Goal: Information Seeking & Learning: Learn about a topic

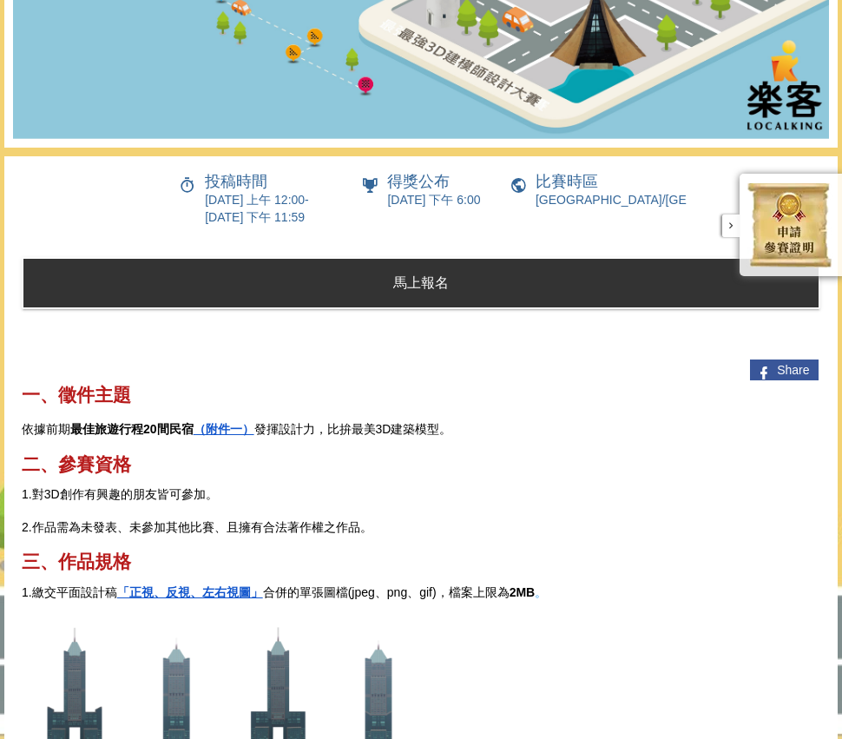
scroll to position [791, 0]
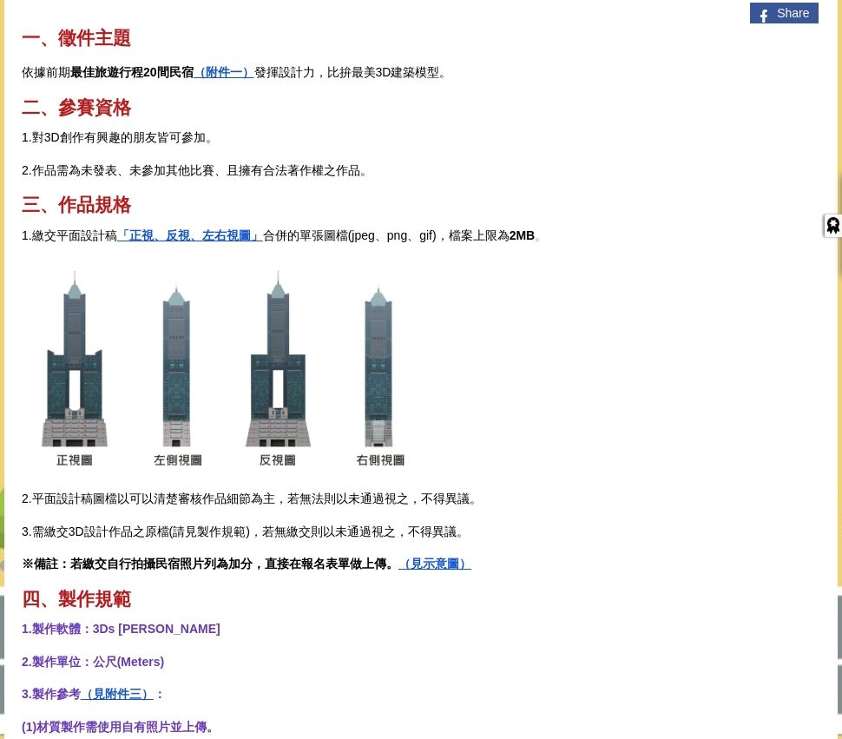
click at [220, 79] on link "（附件一）" at bounding box center [224, 72] width 61 height 14
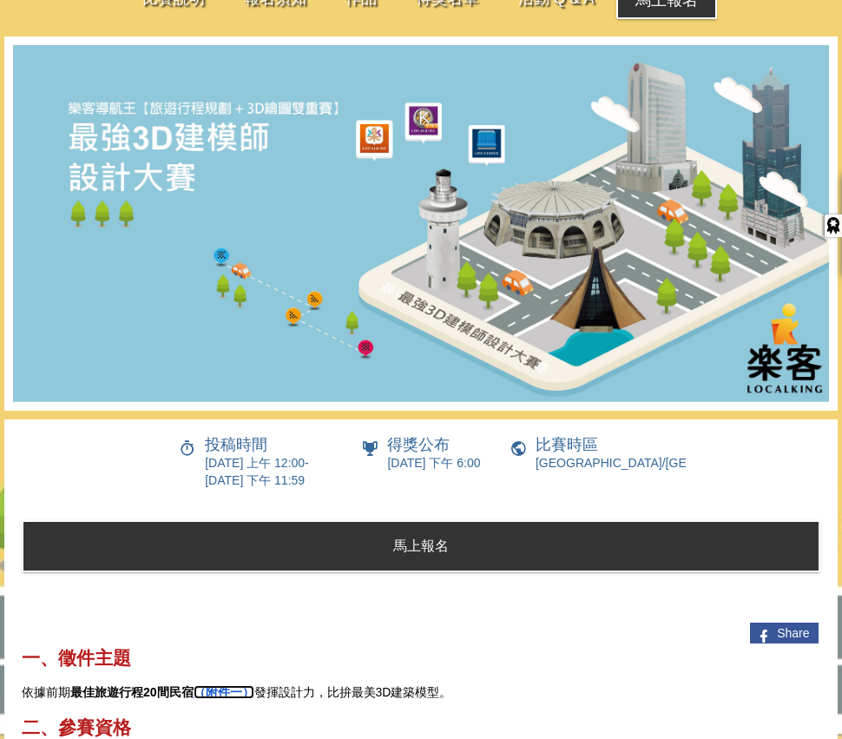
scroll to position [0, 0]
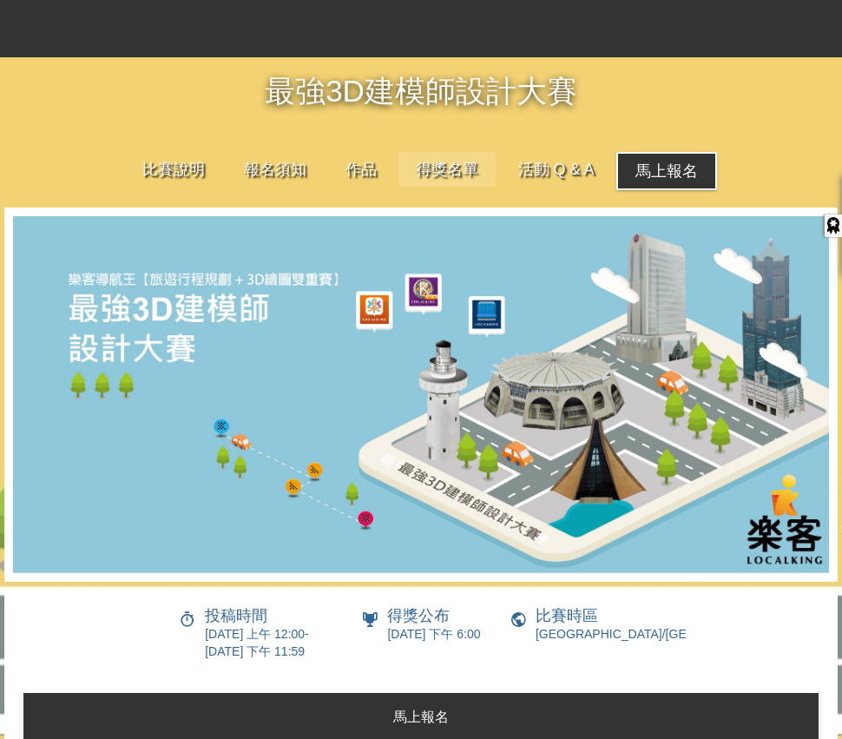
click at [441, 166] on link "得獎名單" at bounding box center [446, 169] width 97 height 35
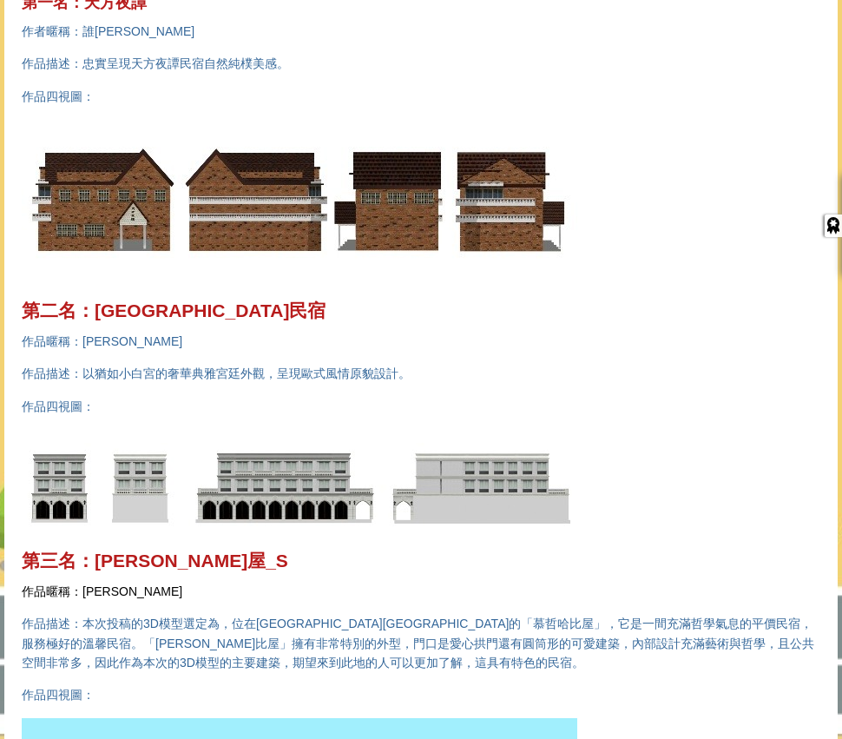
scroll to position [560, 0]
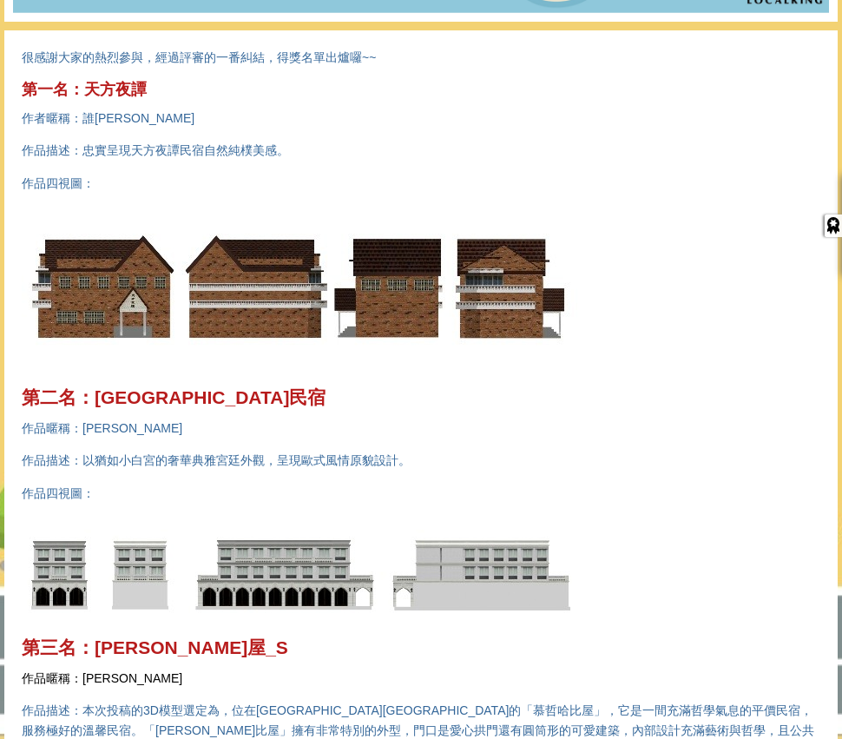
click at [116, 288] on img at bounding box center [300, 289] width 556 height 167
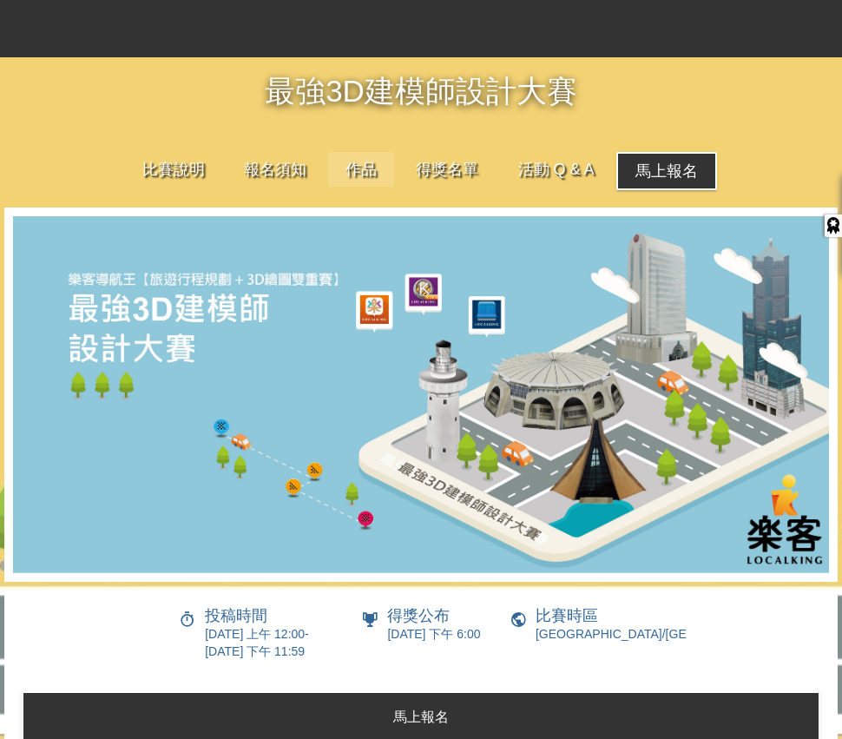
click at [354, 168] on link "作品" at bounding box center [361, 169] width 66 height 35
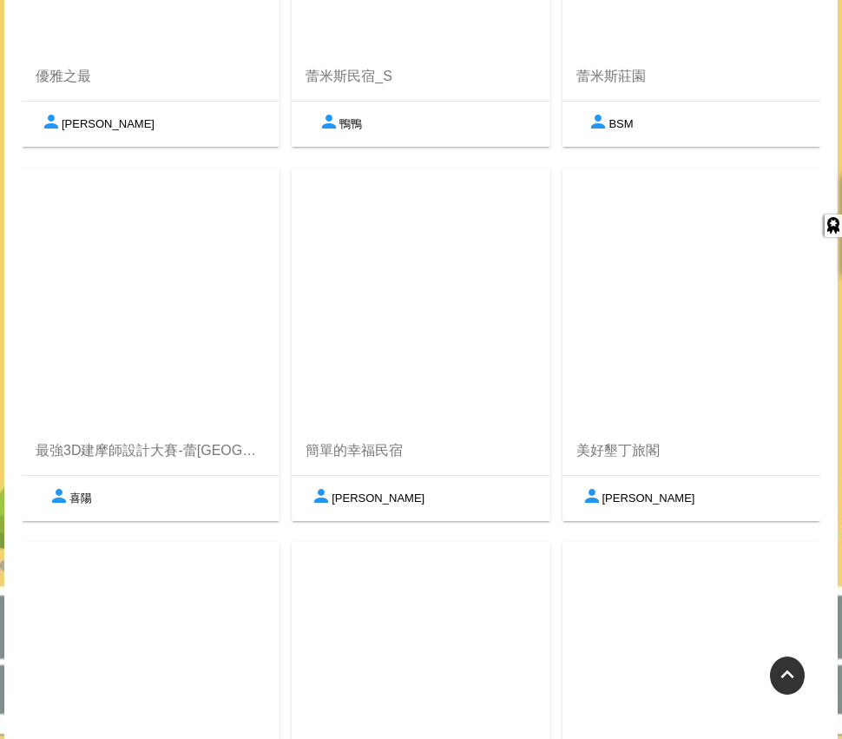
scroll to position [2239, 0]
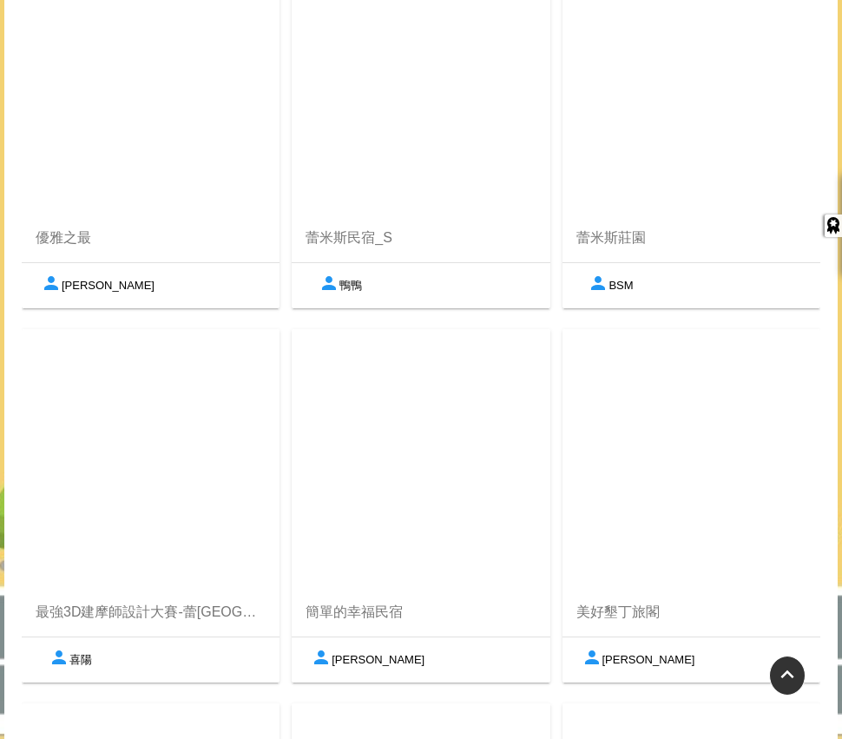
click at [427, 189] on link at bounding box center [421, 85] width 258 height 258
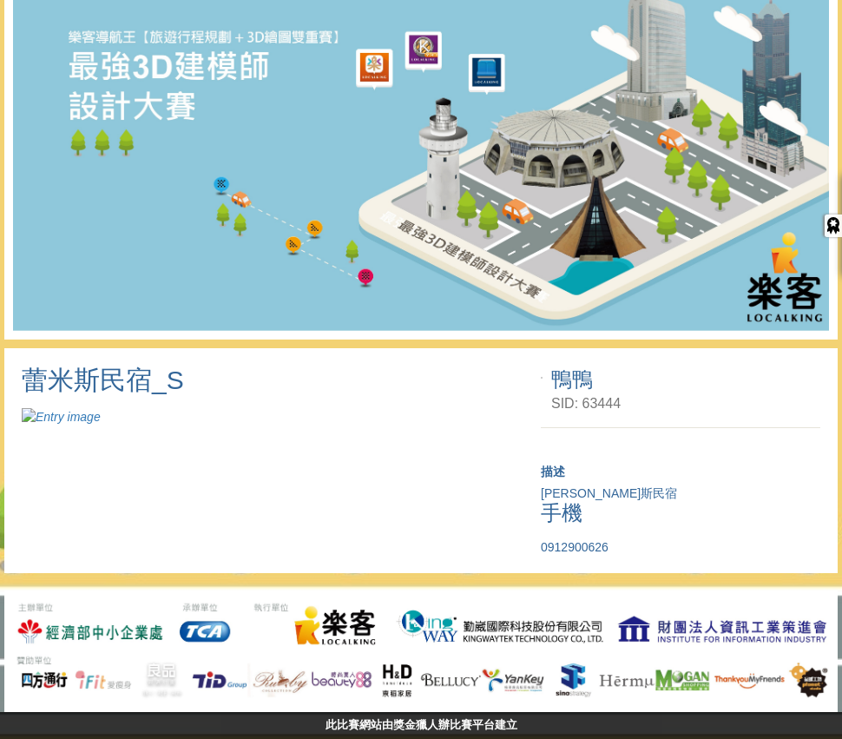
scroll to position [238, 0]
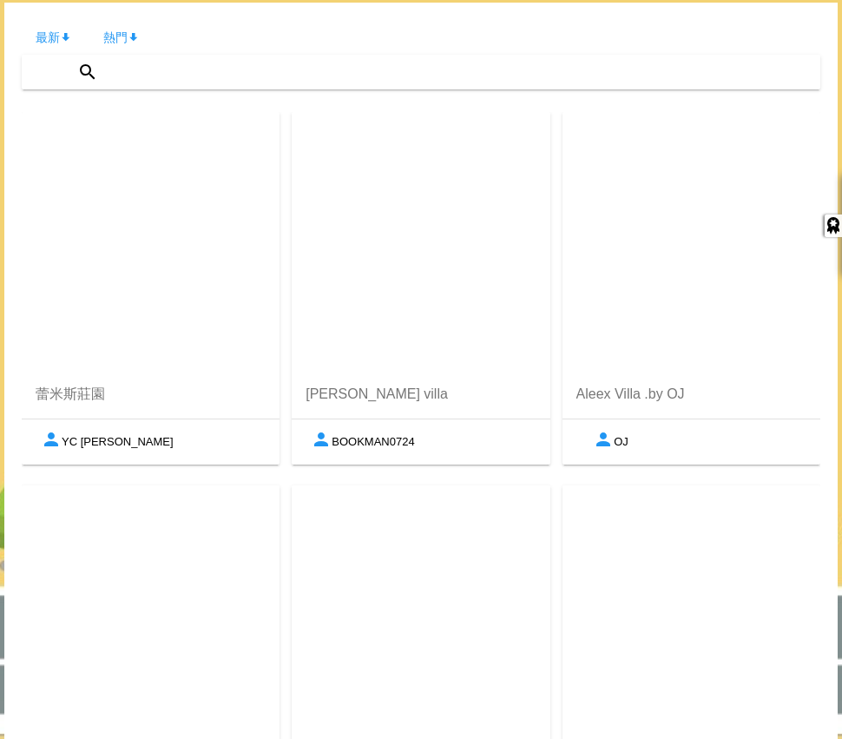
scroll to position [503, 0]
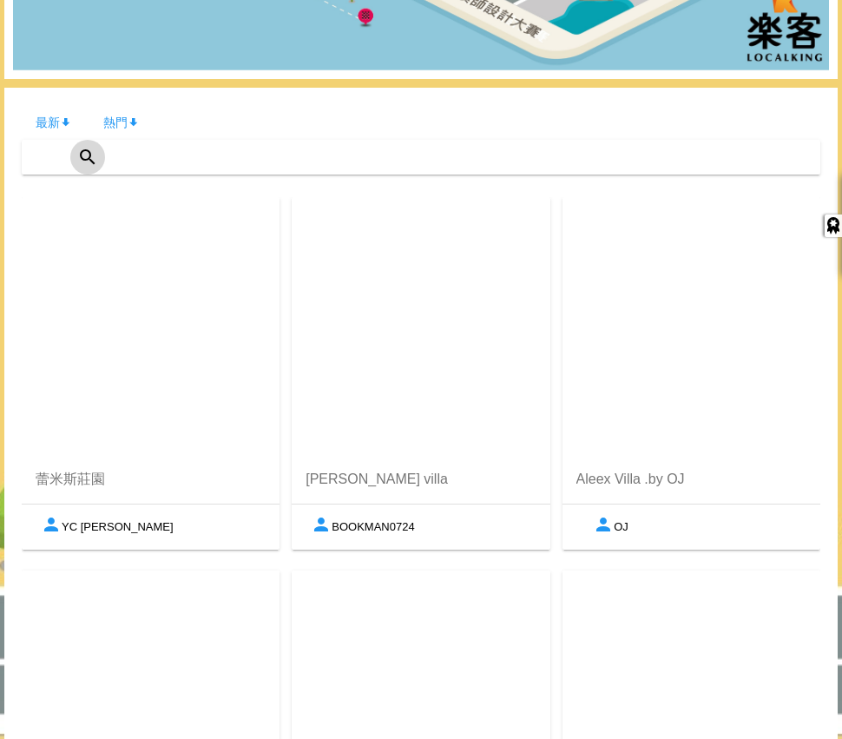
click at [85, 160] on icon at bounding box center [87, 157] width 21 height 23
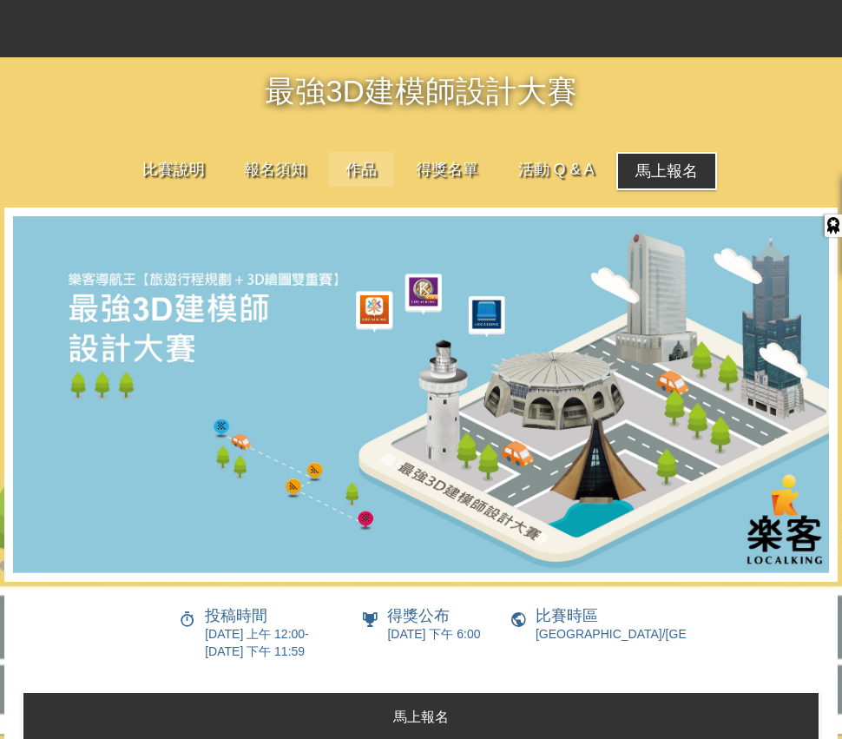
click at [346, 163] on link "作品" at bounding box center [361, 169] width 66 height 35
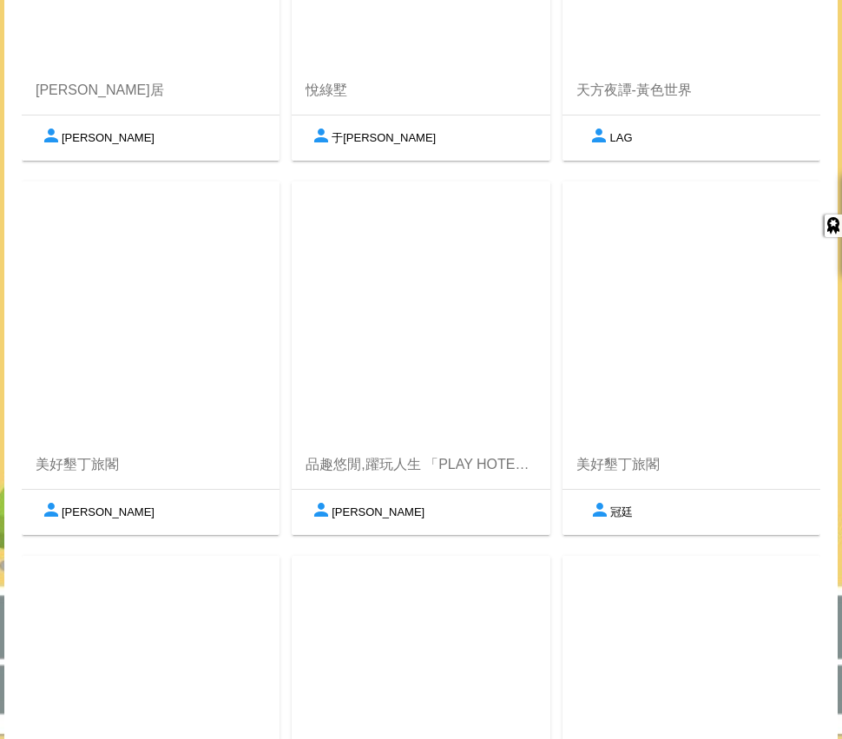
scroll to position [868, 0]
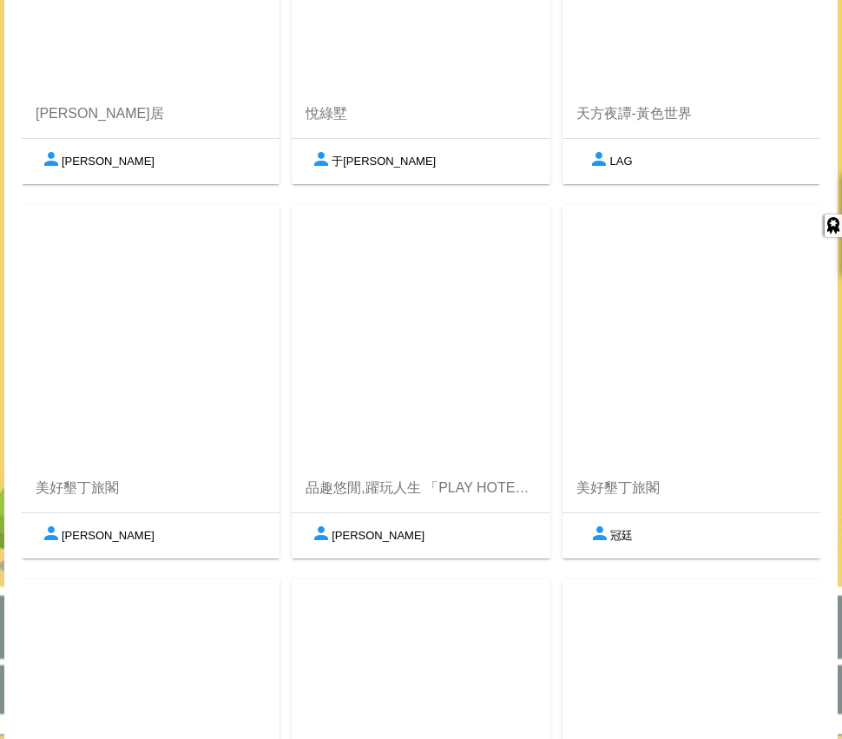
click at [87, 482] on span "美好墾丁旅閣" at bounding box center [151, 488] width 230 height 21
click at [110, 531] on button "William" at bounding box center [70, 535] width 83 height 31
click at [163, 380] on link at bounding box center [151, 334] width 258 height 258
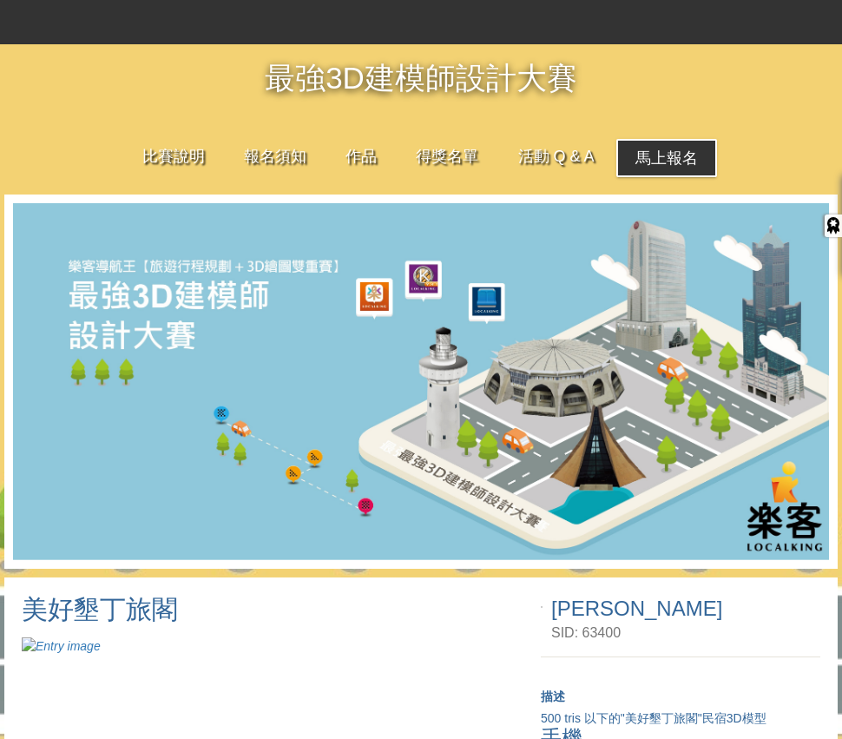
scroll to position [238, 0]
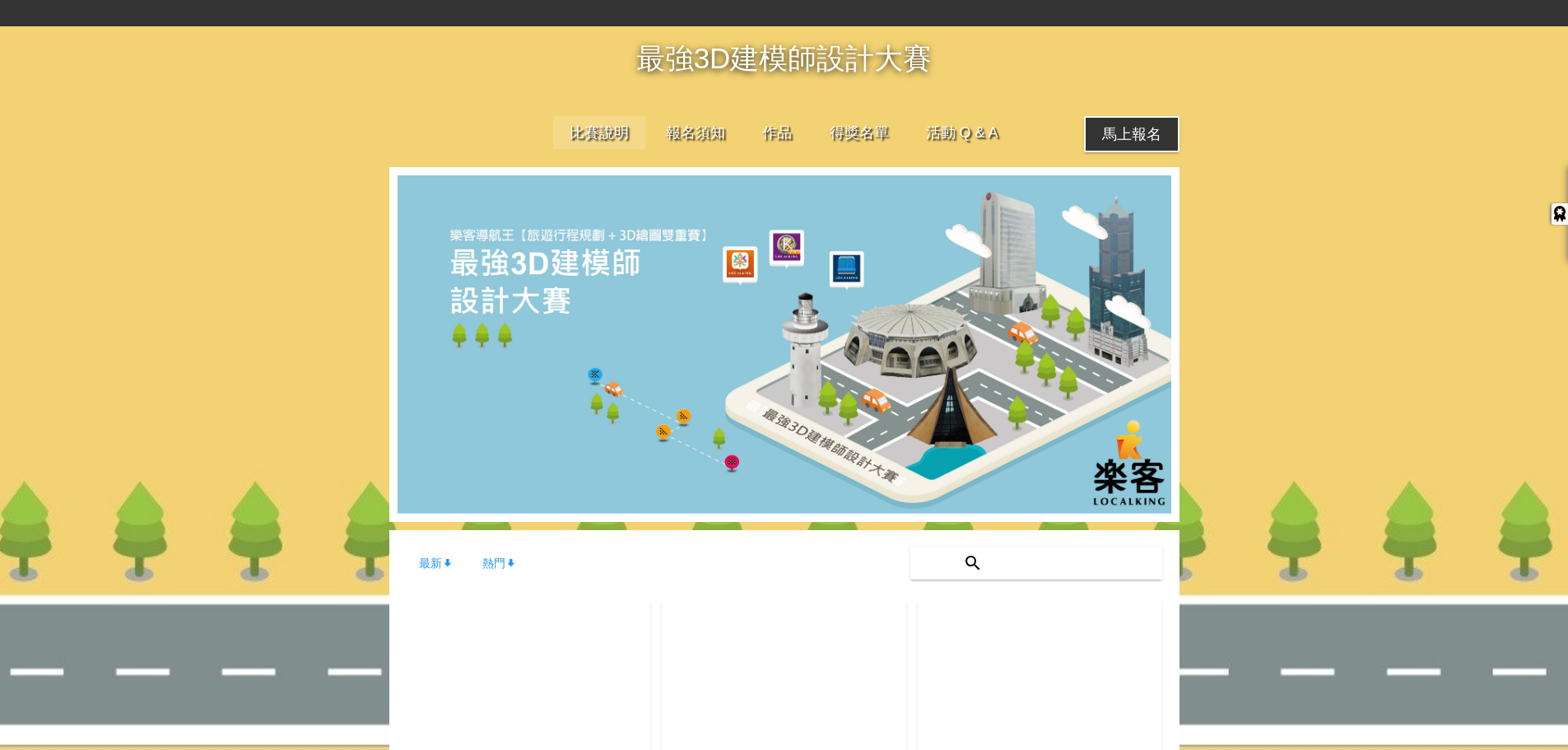
click at [607, 137] on link "比賽說明" at bounding box center [598, 132] width 92 height 33
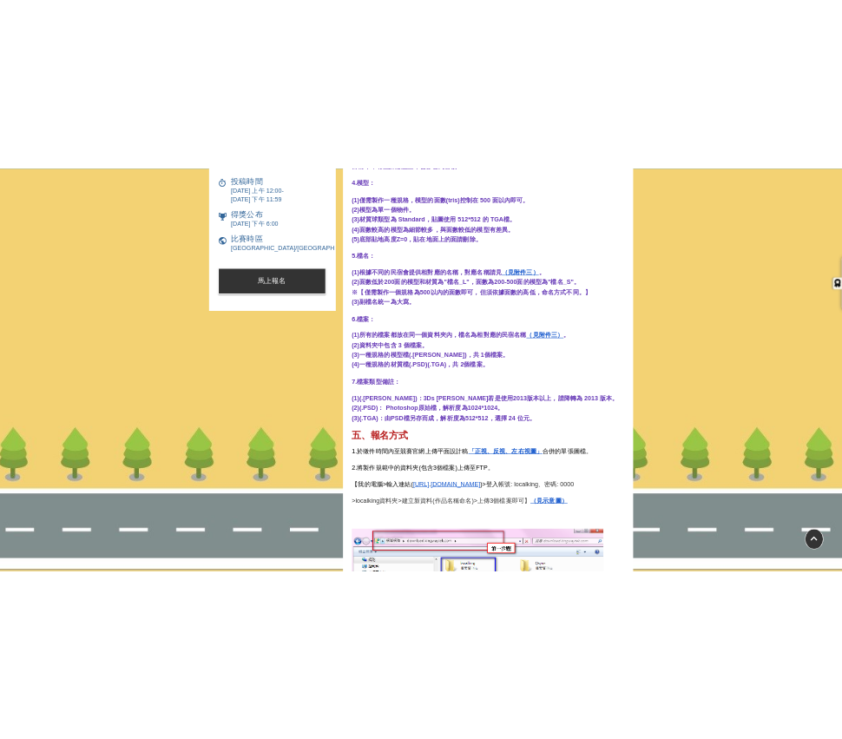
scroll to position [1823, 0]
